Goal: Task Accomplishment & Management: Manage account settings

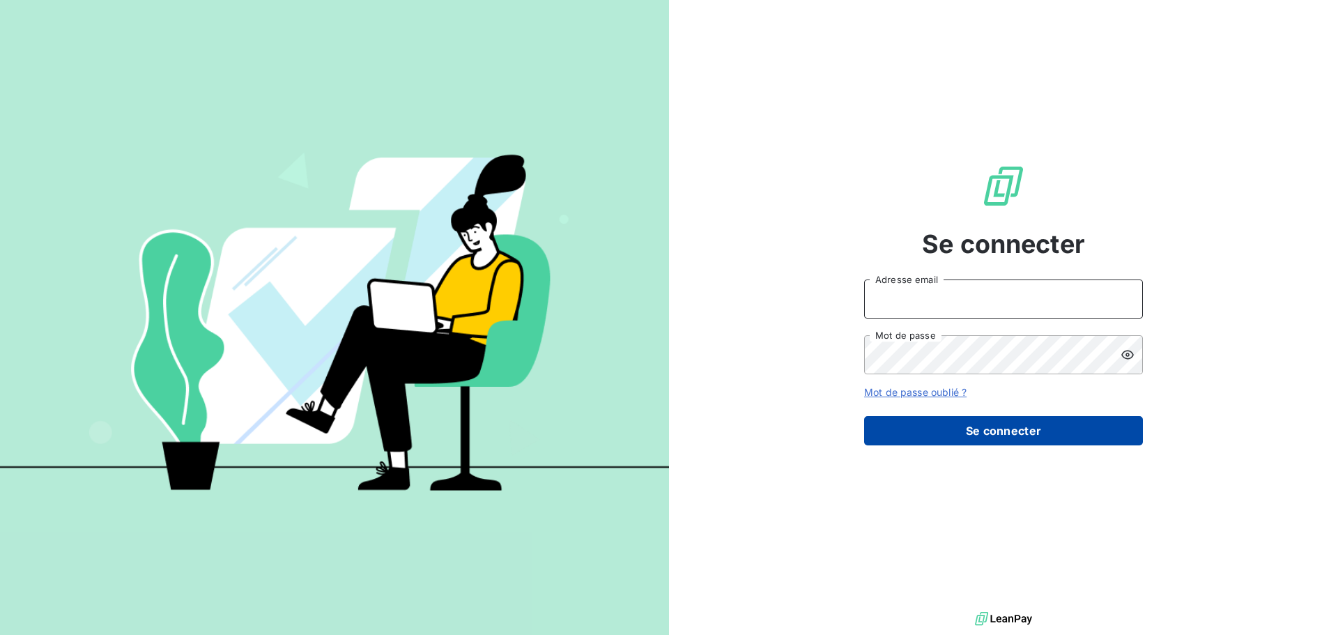
type input "[EMAIL_ADDRESS][DOMAIN_NAME]"
click at [996, 438] on button "Se connecter" at bounding box center [1003, 430] width 279 height 29
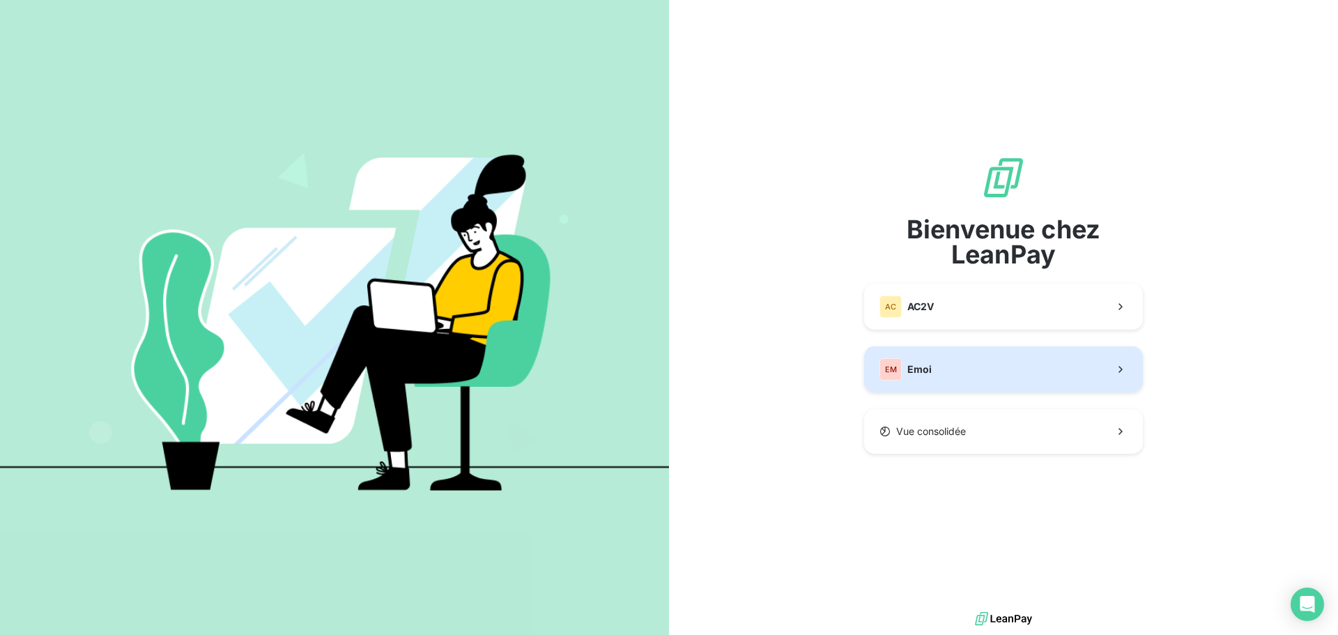
click at [988, 384] on button "EM Emoi" at bounding box center [1003, 369] width 279 height 46
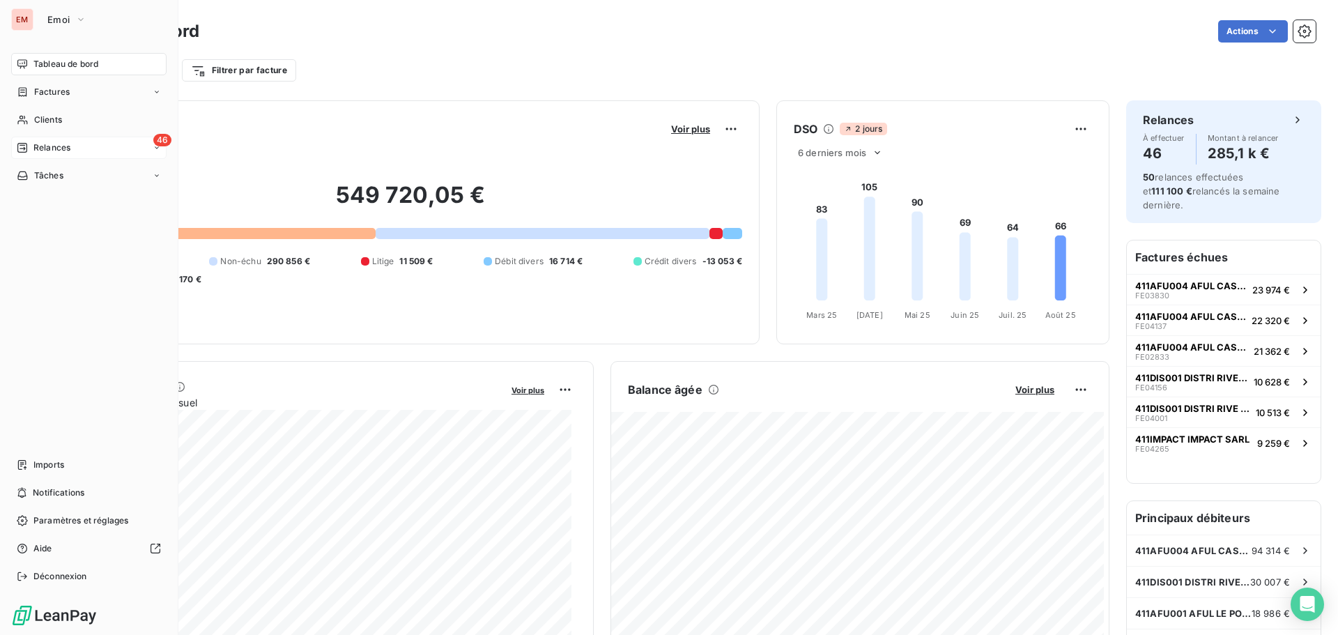
click at [40, 144] on span "Relances" at bounding box center [51, 147] width 37 height 13
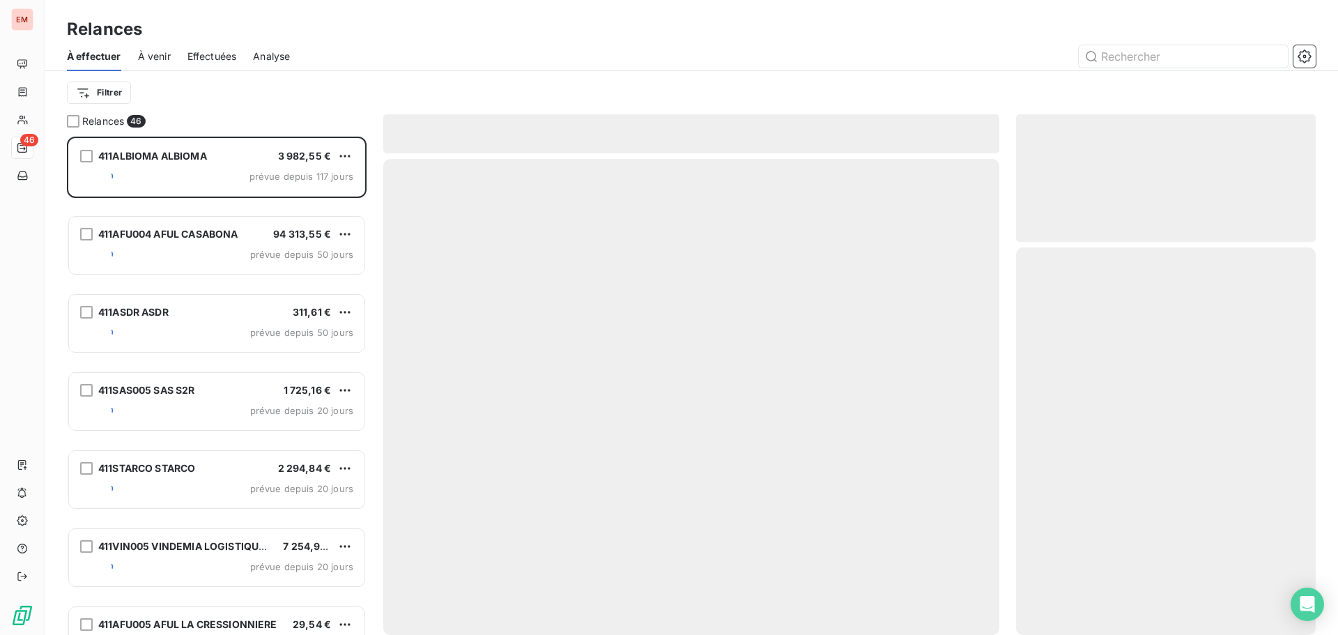
scroll to position [488, 289]
